Goal: Find specific page/section: Find specific page/section

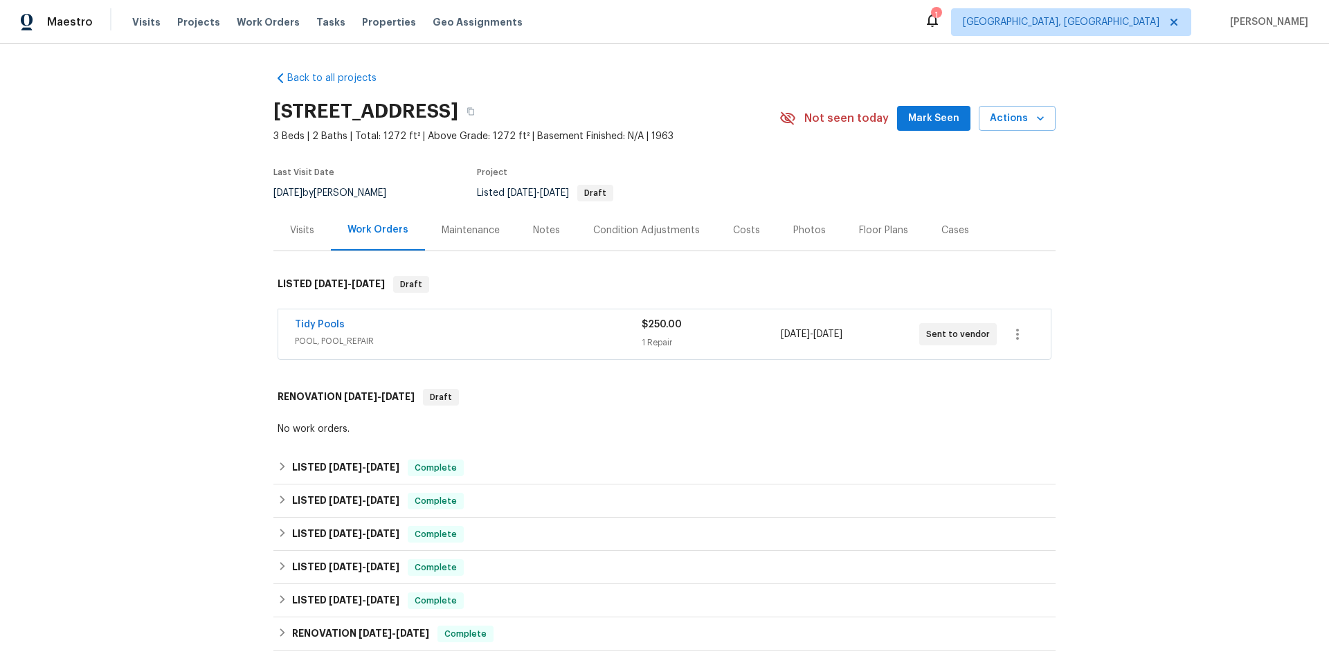
click at [1207, 279] on div "Back to all projects 1224 Evergreen Ave, Fullerton, CA 92835 3 Beds | 2 Baths |…" at bounding box center [664, 349] width 1329 height 611
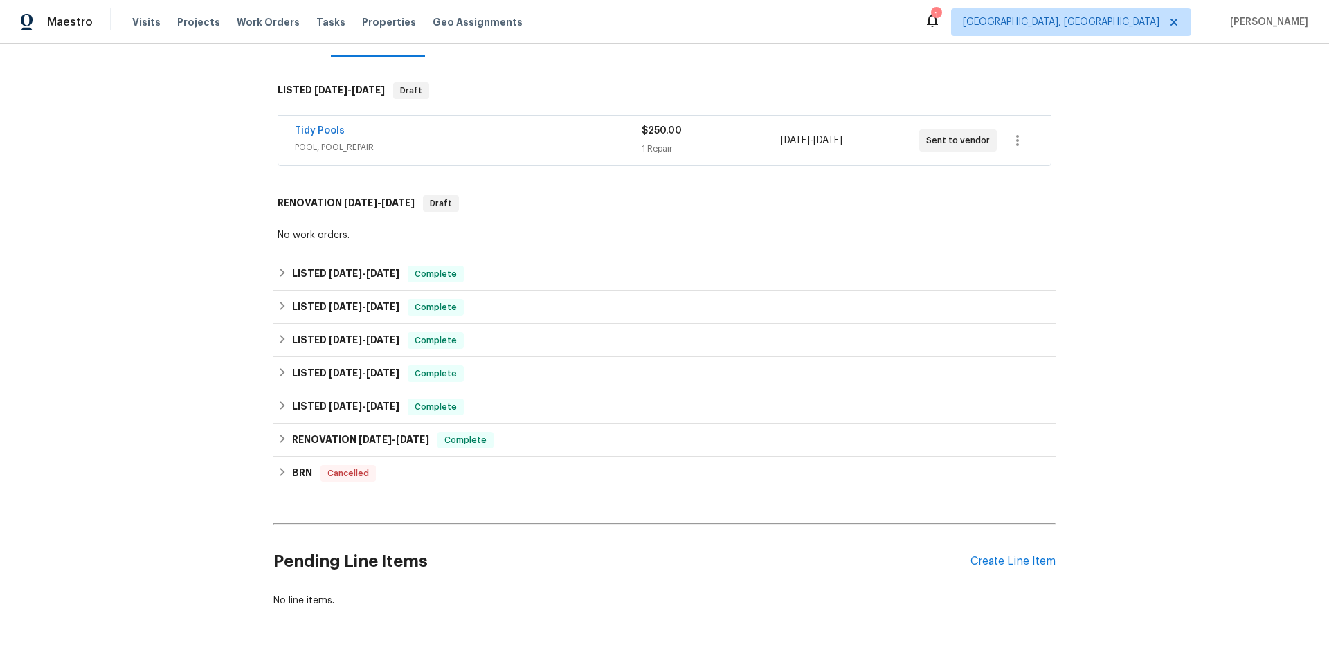
scroll to position [114, 0]
